Goal: Find contact information: Find contact information

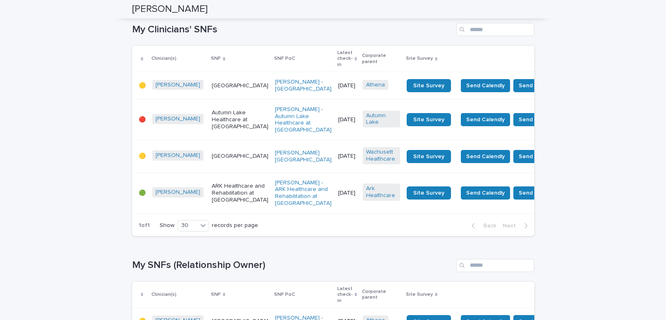
scroll to position [100, 0]
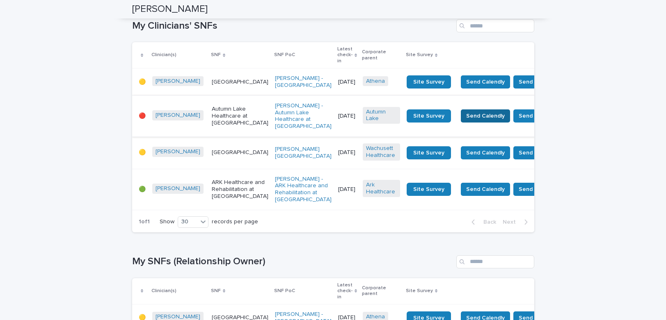
click at [466, 120] on span "Send Calendly" at bounding box center [485, 116] width 39 height 8
click at [466, 80] on span "Send Calendly" at bounding box center [485, 82] width 39 height 8
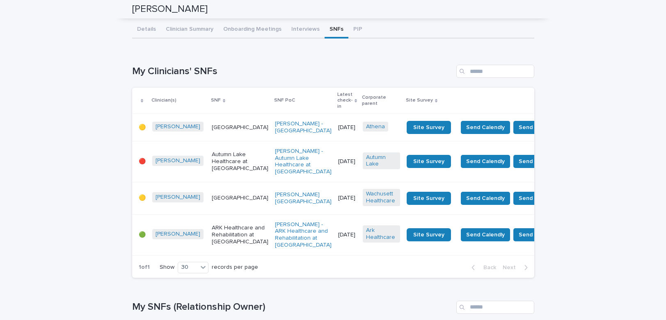
scroll to position [0, 0]
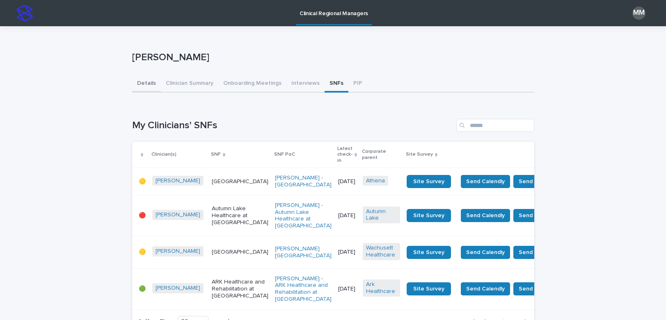
click at [148, 84] on button "Details" at bounding box center [146, 83] width 29 height 17
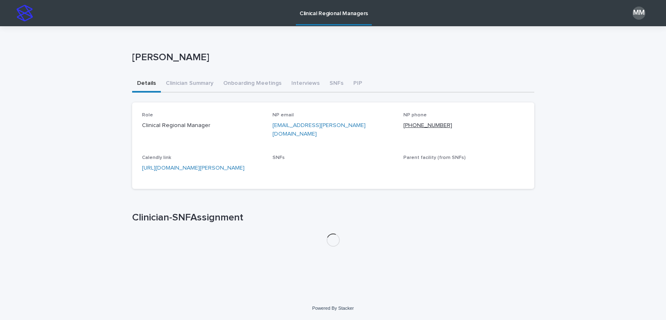
click at [412, 123] on link "[PHONE_NUMBER]" at bounding box center [427, 126] width 49 height 6
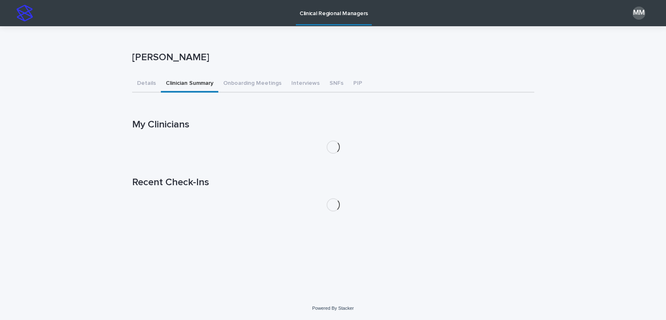
click at [191, 84] on button "Clinician Summary" at bounding box center [189, 83] width 57 height 17
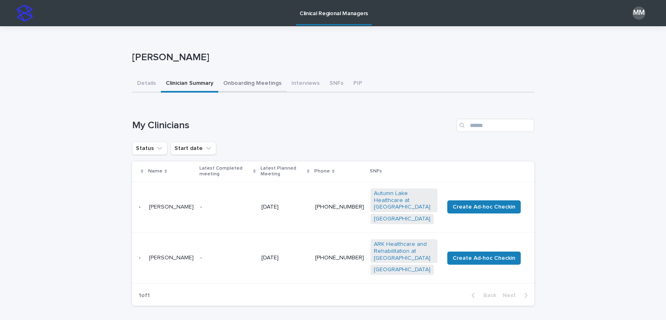
click at [256, 85] on button "Onboarding Meetings" at bounding box center [252, 83] width 68 height 17
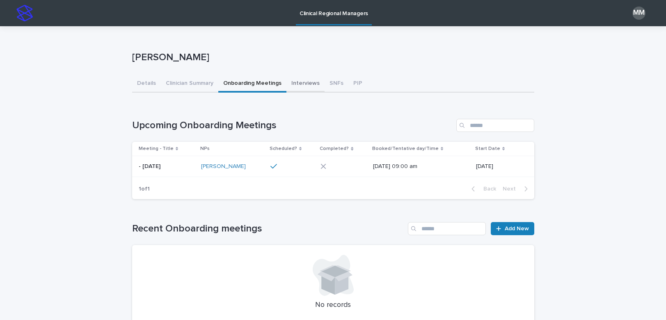
click at [297, 83] on button "Interviews" at bounding box center [305, 83] width 38 height 17
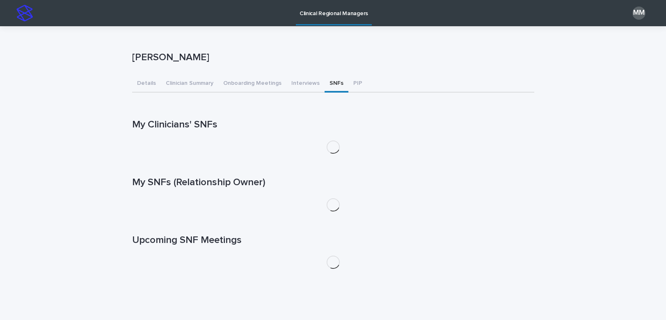
click at [331, 80] on button "SNFs" at bounding box center [336, 83] width 24 height 17
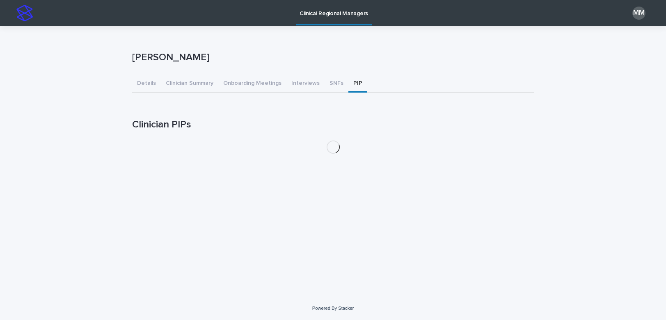
click at [354, 80] on button "PIP" at bounding box center [357, 83] width 19 height 17
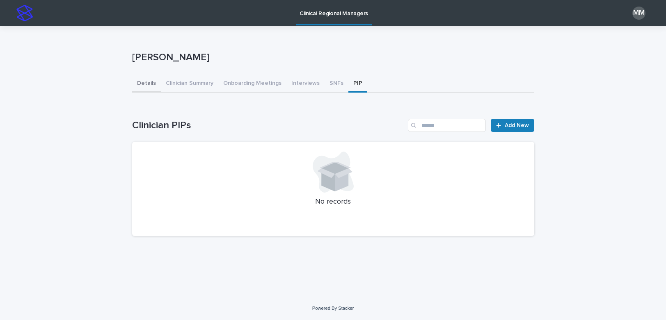
click at [151, 82] on button "Details" at bounding box center [146, 83] width 29 height 17
